Goal: Task Accomplishment & Management: Manage account settings

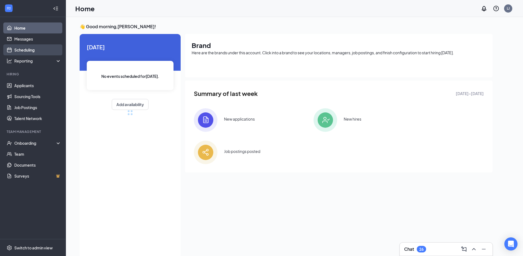
click at [32, 51] on link "Scheduling" at bounding box center [37, 49] width 47 height 11
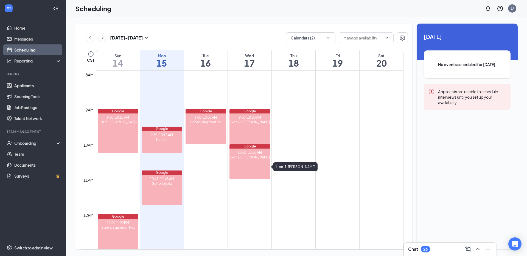
scroll to position [279, 0]
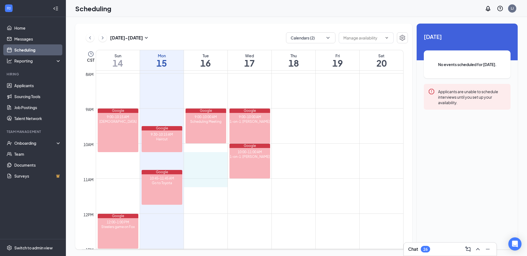
drag, startPoint x: 196, startPoint y: 153, endPoint x: 230, endPoint y: 190, distance: 50.5
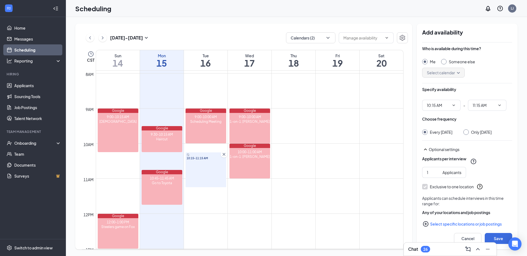
click at [207, 187] on div "10:15-11:15 AM" at bounding box center [206, 170] width 41 height 35
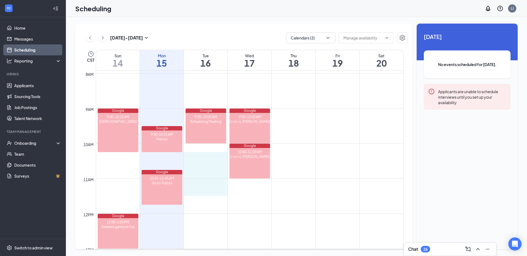
drag, startPoint x: 201, startPoint y: 156, endPoint x: 206, endPoint y: 194, distance: 38.8
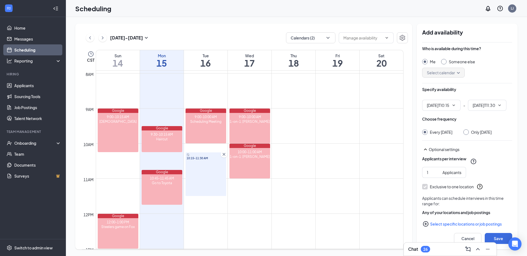
type input "10:15 AM"
type input "11:30 AM"
click at [479, 135] on div "Only [DATE]" at bounding box center [481, 132] width 21 height 5
click at [467, 133] on input "Only [DATE]" at bounding box center [465, 132] width 4 height 4
radio input "true"
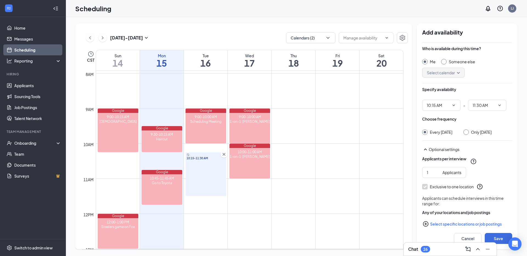
radio input "false"
click at [503, 241] on button "Save" at bounding box center [498, 238] width 27 height 11
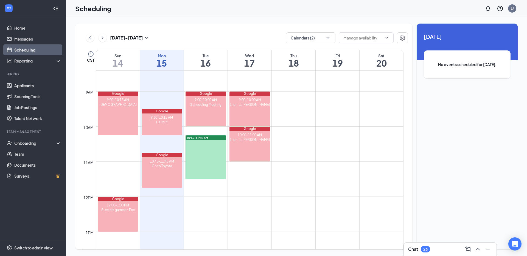
scroll to position [296, 0]
drag, startPoint x: 286, startPoint y: 111, endPoint x: 291, endPoint y: 143, distance: 31.7
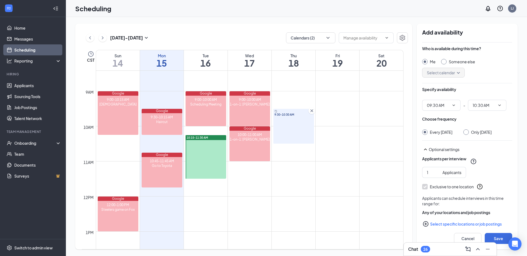
click at [490, 133] on div "Only [DATE]" at bounding box center [481, 132] width 21 height 5
click at [467, 133] on input "Only [DATE]" at bounding box center [465, 132] width 4 height 4
radio input "true"
radio input "false"
click at [499, 235] on button "Save" at bounding box center [498, 238] width 27 height 11
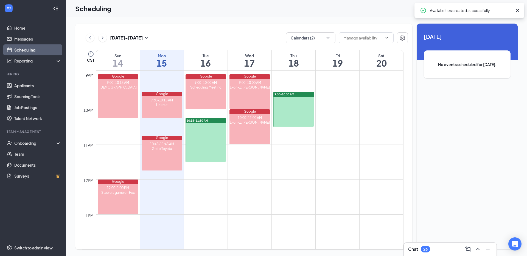
scroll to position [313, 0]
click at [286, 115] on div at bounding box center [293, 109] width 41 height 35
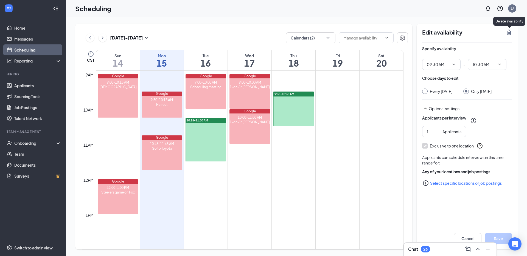
click at [509, 34] on icon "TrashOutline" at bounding box center [509, 32] width 7 height 7
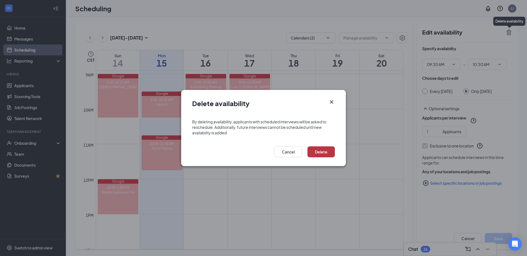
click at [331, 153] on button "Delete" at bounding box center [321, 152] width 27 height 11
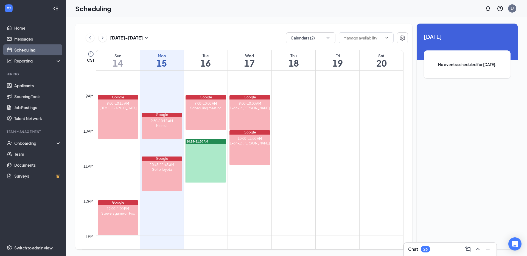
scroll to position [301, 0]
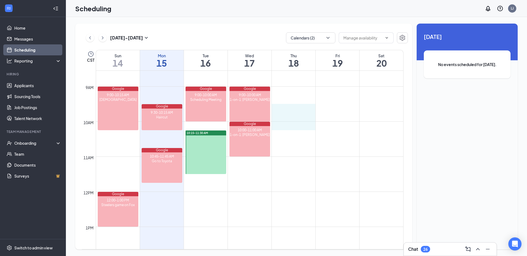
drag, startPoint x: 281, startPoint y: 109, endPoint x: 287, endPoint y: 130, distance: 22.2
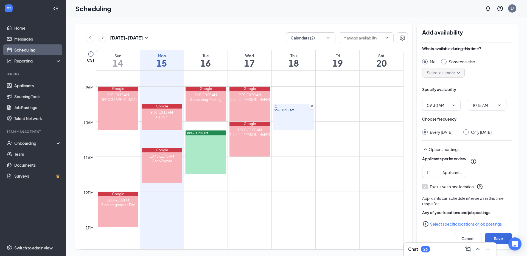
click at [476, 135] on div "Only [DATE]" at bounding box center [481, 132] width 21 height 5
click at [467, 133] on input "Only [DATE]" at bounding box center [465, 132] width 4 height 4
radio input "true"
radio input "false"
click at [498, 239] on button "Save" at bounding box center [498, 238] width 27 height 11
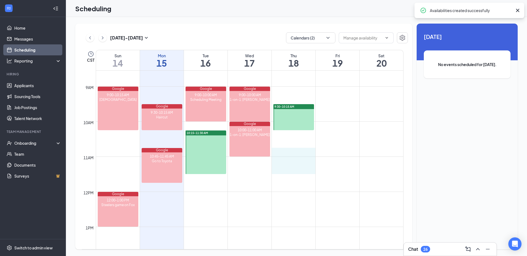
drag, startPoint x: 282, startPoint y: 151, endPoint x: 284, endPoint y: 171, distance: 20.4
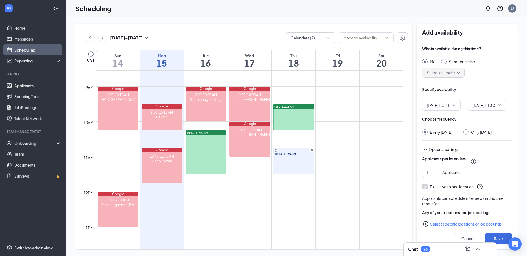
type input "10:45 AM"
type input "11:30 AM"
click at [479, 130] on div "Only [DATE]" at bounding box center [481, 132] width 21 height 5
click at [467, 130] on input "Only [DATE]" at bounding box center [465, 132] width 4 height 4
radio input "true"
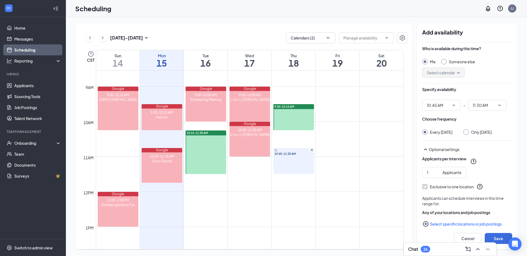
radio input "false"
click at [496, 234] on button "Save" at bounding box center [498, 238] width 27 height 11
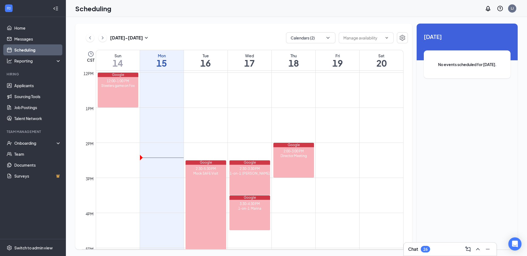
scroll to position [420, 0]
drag, startPoint x: 286, startPoint y: 201, endPoint x: 286, endPoint y: 207, distance: 5.8
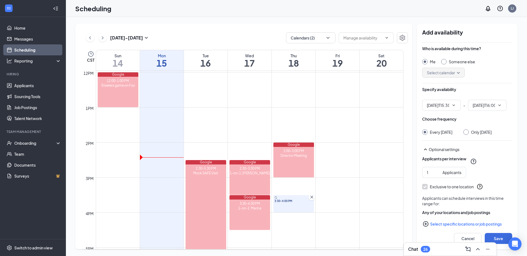
type input "03:30 PM"
type input "04:00 PM"
click at [481, 135] on div "Only [DATE]" at bounding box center [481, 132] width 21 height 5
click at [467, 133] on input "Only [DATE]" at bounding box center [465, 132] width 4 height 4
radio input "true"
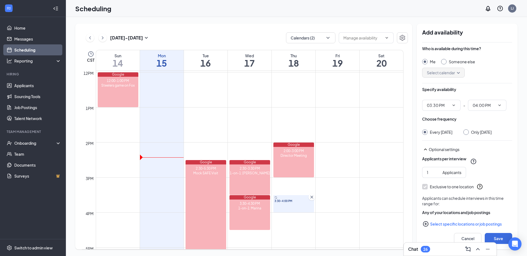
radio input "false"
click at [494, 237] on button "Save" at bounding box center [498, 238] width 27 height 11
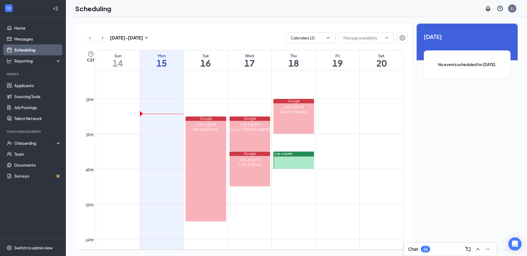
scroll to position [467, 0]
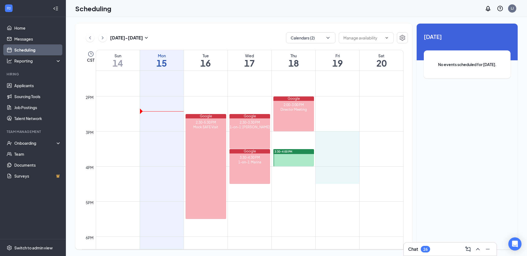
drag, startPoint x: 341, startPoint y: 135, endPoint x: 340, endPoint y: 179, distance: 44.5
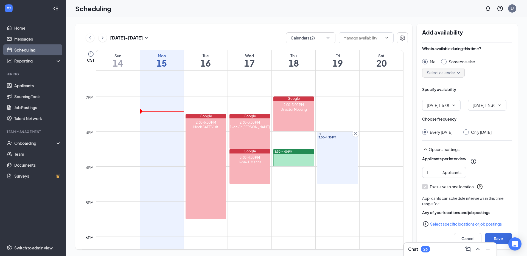
type input "03:00 PM"
type input "04:30 PM"
click at [472, 135] on div "Only Friday, Sep 19" at bounding box center [481, 132] width 21 height 5
click at [467, 133] on input "Only Friday, Sep 19" at bounding box center [465, 132] width 4 height 4
radio input "true"
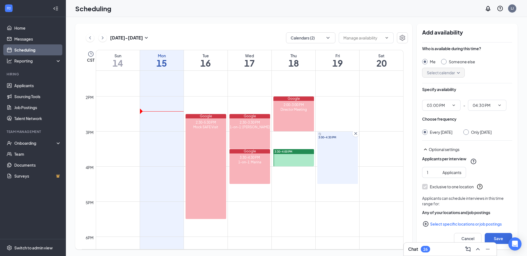
radio input "false"
click at [496, 239] on button "Save" at bounding box center [498, 238] width 27 height 11
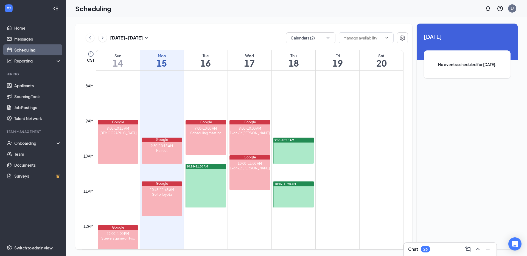
scroll to position [267, 0]
